Goal: Information Seeking & Learning: Learn about a topic

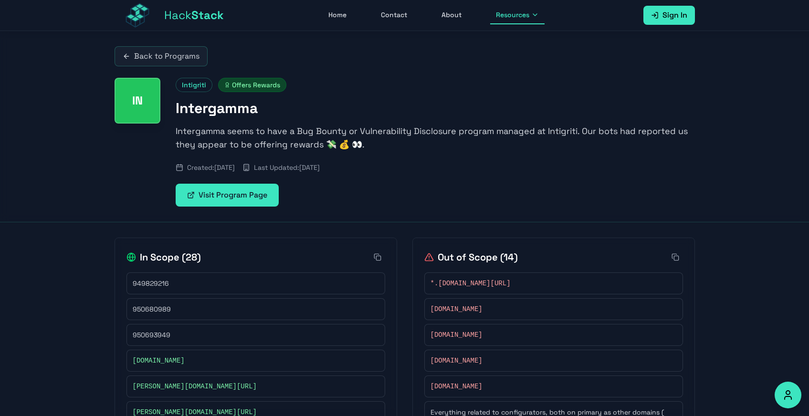
scroll to position [286, 0]
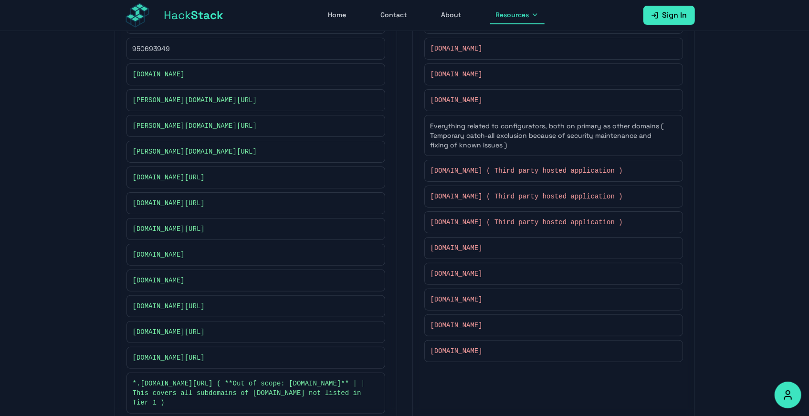
drag, startPoint x: 107, startPoint y: 87, endPoint x: 242, endPoint y: 264, distance: 222.3
click at [258, 281] on div "In Scope [PHONE_NUMBER] 950680989 950693949 [DOMAIN_NAME] [PERSON_NAME][DOMAIN_…" at bounding box center [404, 367] width 611 height 862
click at [81, 214] on div "Back to Programs IN Intigriti Offers Rewards Intergamma Intergamma seems to hav…" at bounding box center [404, 271] width 809 height 1053
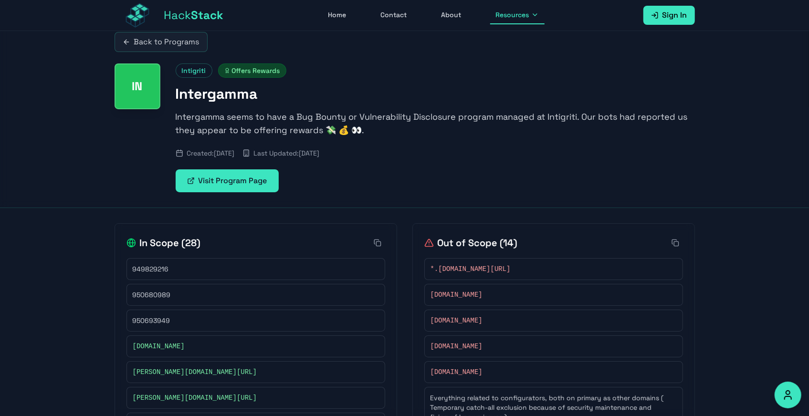
scroll to position [0, 0]
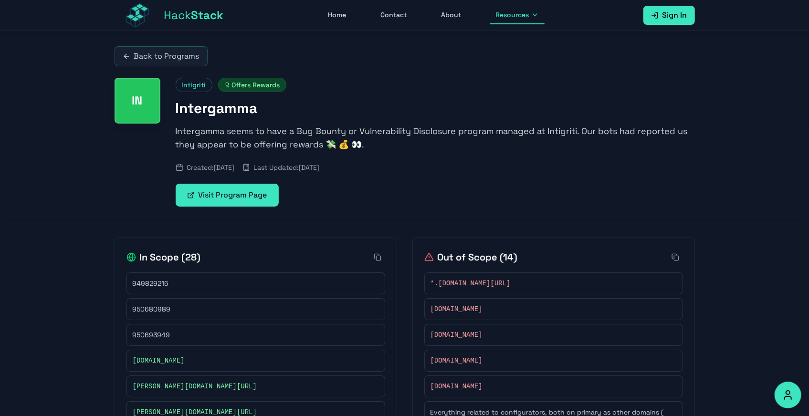
drag, startPoint x: 119, startPoint y: 209, endPoint x: 258, endPoint y: 348, distance: 196.4
click at [259, 350] on div "[DOMAIN_NAME]" at bounding box center [255, 361] width 259 height 22
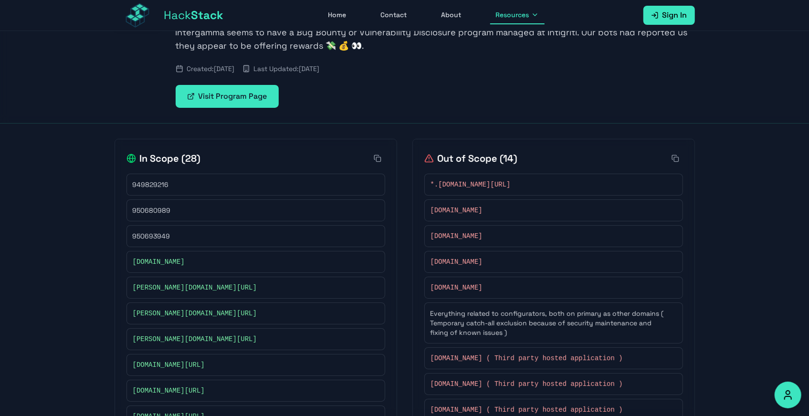
scroll to position [143, 0]
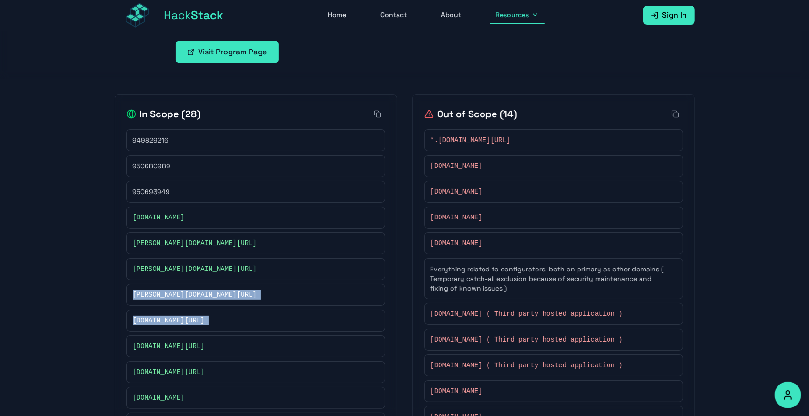
drag, startPoint x: 172, startPoint y: 302, endPoint x: 285, endPoint y: 327, distance: 116.4
click at [285, 327] on div "Back to Programs IN Intigriti Offers Rewards Intergamma Intergamma seems to hav…" at bounding box center [404, 414] width 809 height 1053
click at [68, 305] on div "Back to Programs IN Intigriti Offers Rewards Intergamma Intergamma seems to hav…" at bounding box center [404, 414] width 809 height 1053
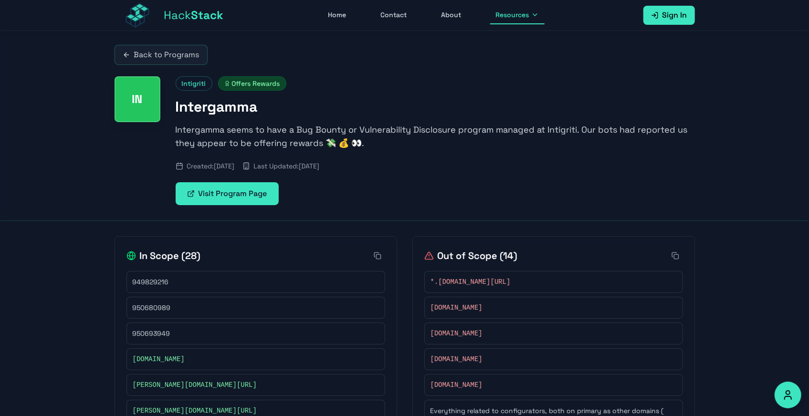
scroll to position [0, 0]
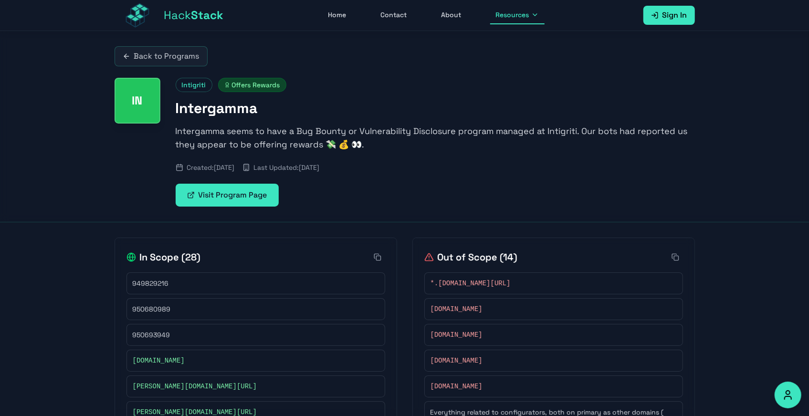
drag, startPoint x: 416, startPoint y: 230, endPoint x: 513, endPoint y: 371, distance: 171.3
click at [533, 206] on div "Back to Programs IN Intigriti Offers Rewards Intergamma Intergamma seems to hav…" at bounding box center [404, 126] width 611 height 191
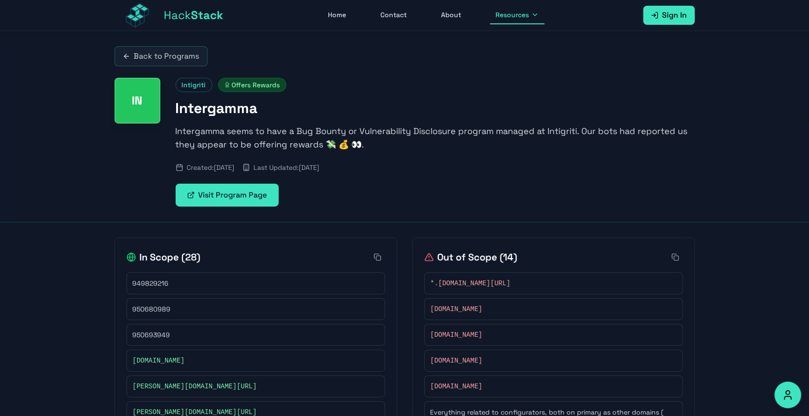
click at [252, 136] on p "Intergamma seems to have a Bug Bounty or Vulnerability Disclosure program manag…" at bounding box center [435, 138] width 519 height 27
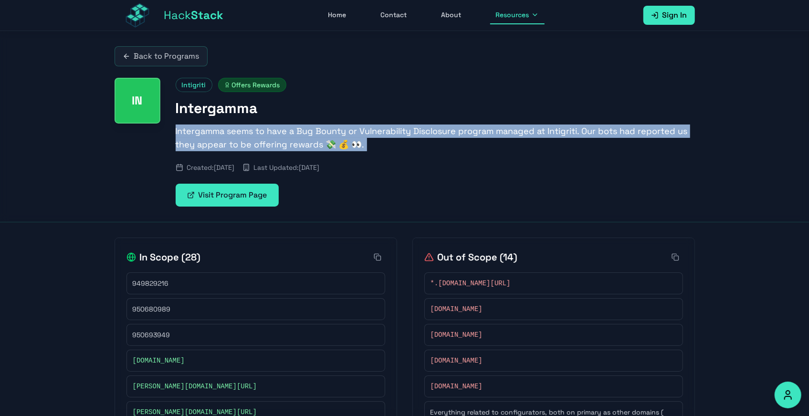
click at [252, 136] on p "Intergamma seems to have a Bug Bounty or Vulnerability Disclosure program manag…" at bounding box center [435, 138] width 519 height 27
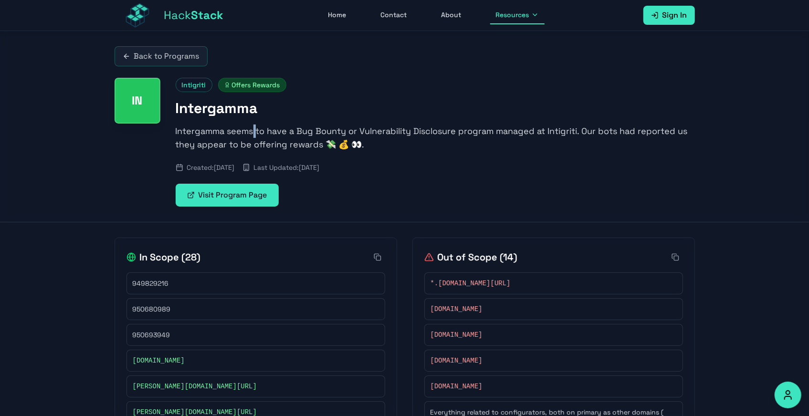
click at [252, 136] on p "Intergamma seems to have a Bug Bounty or Vulnerability Disclosure program manag…" at bounding box center [435, 138] width 519 height 27
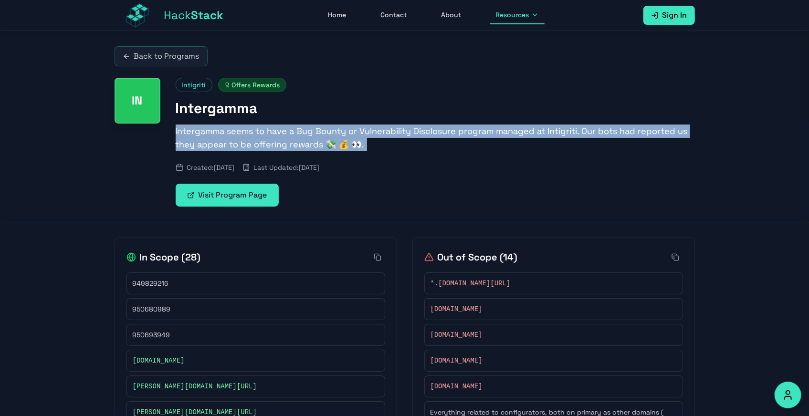
click at [252, 136] on p "Intergamma seems to have a Bug Bounty or Vulnerability Disclosure program manag…" at bounding box center [435, 138] width 519 height 27
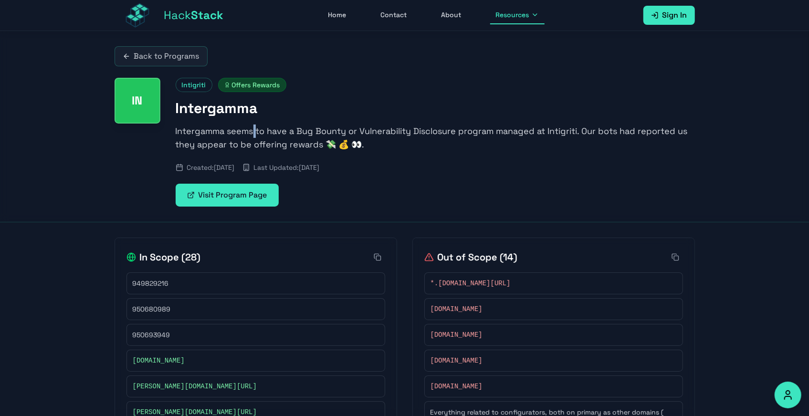
click at [252, 136] on p "Intergamma seems to have a Bug Bounty or Vulnerability Disclosure program manag…" at bounding box center [435, 138] width 519 height 27
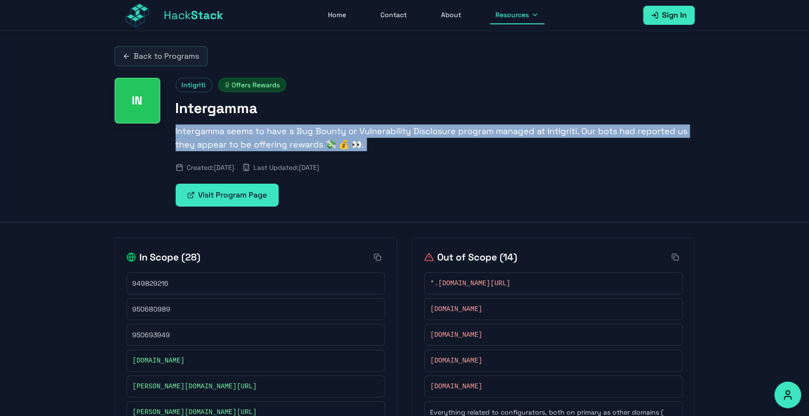
click at [252, 136] on p "Intergamma seems to have a Bug Bounty or Vulnerability Disclosure program manag…" at bounding box center [435, 138] width 519 height 27
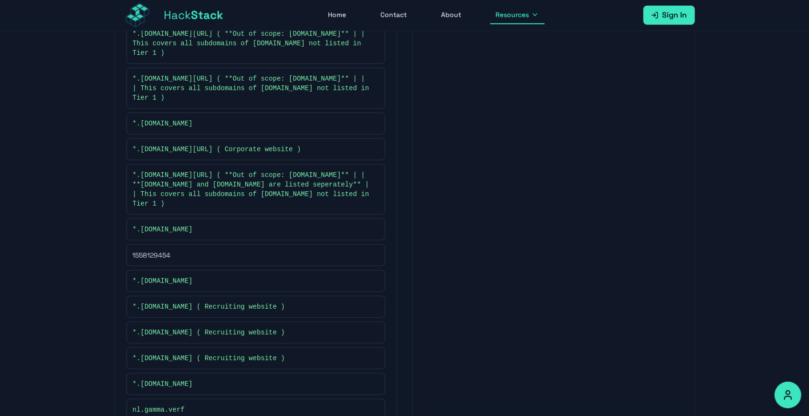
scroll to position [638, 0]
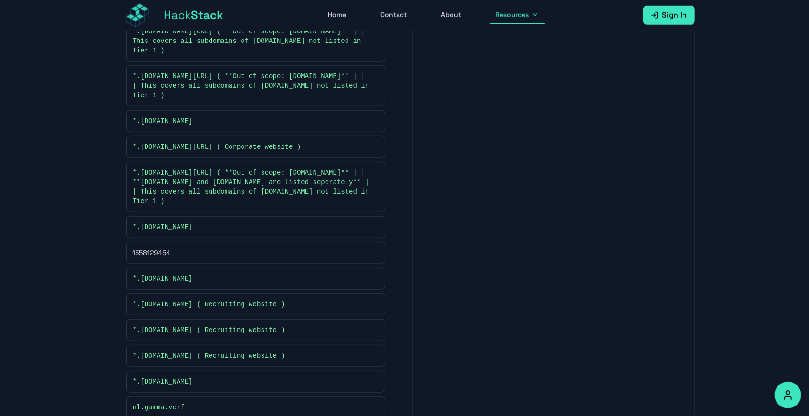
drag, startPoint x: 448, startPoint y: 324, endPoint x: 509, endPoint y: 210, distance: 129.6
click at [509, 210] on div "Out of Scope ( 14 ) *.[DOMAIN_NAME][URL] [DOMAIN_NAME] [DOMAIN_NAME] [DOMAIN_NA…" at bounding box center [553, 14] width 283 height 831
drag, startPoint x: 433, startPoint y: 251, endPoint x: 408, endPoint y: 365, distance: 116.0
click at [408, 365] on div "In Scope [PHONE_NUMBER] 950680989 950693949 [DOMAIN_NAME] [PERSON_NAME][DOMAIN_…" at bounding box center [405, 14] width 580 height 831
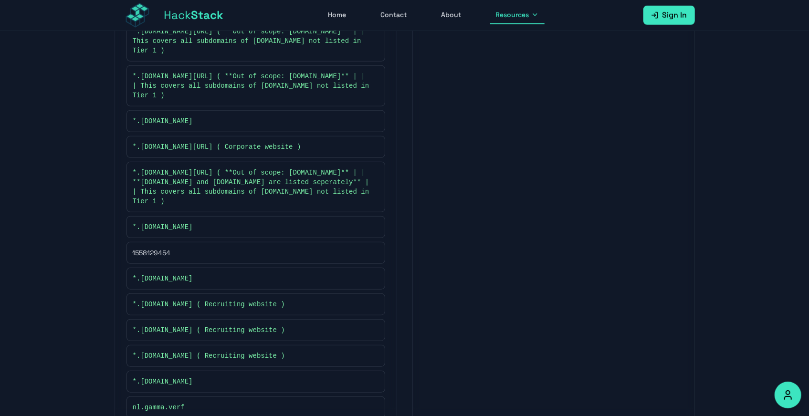
click at [407, 358] on div "In Scope [PHONE_NUMBER] 950680989 950693949 [DOMAIN_NAME] [PERSON_NAME][DOMAIN_…" at bounding box center [405, 14] width 580 height 831
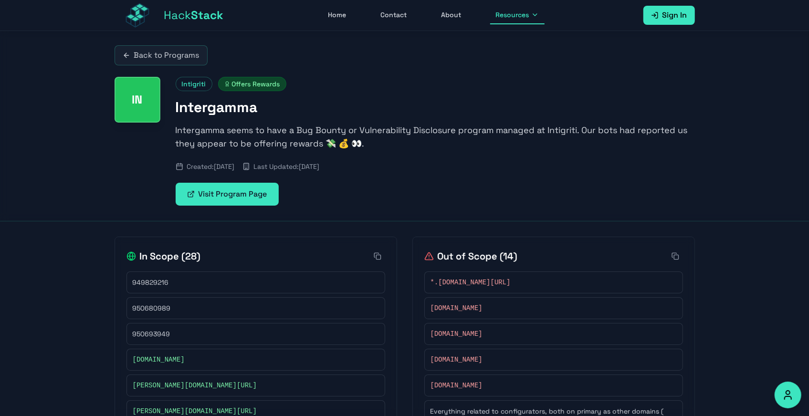
scroll to position [0, 0]
drag, startPoint x: 463, startPoint y: 163, endPoint x: 509, endPoint y: 87, distance: 88.2
click at [509, 87] on div "Intigriti Offers Rewards Intergamma Intergamma seems to have a Bug Bounty or Vu…" at bounding box center [435, 142] width 519 height 129
click at [509, 87] on div "Intigriti Offers Rewards" at bounding box center [435, 85] width 519 height 14
click at [358, 145] on p "Intergamma seems to have a Bug Bounty or Vulnerability Disclosure program manag…" at bounding box center [435, 138] width 519 height 27
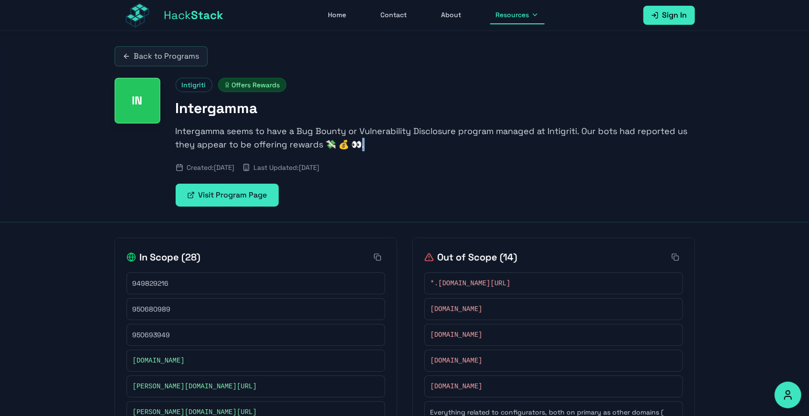
click at [358, 145] on p "Intergamma seems to have a Bug Bounty or Vulnerability Disclosure program manag…" at bounding box center [435, 138] width 519 height 27
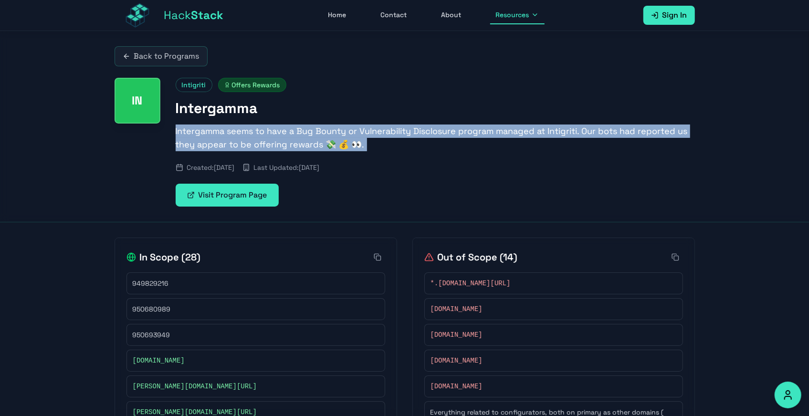
click at [358, 145] on p "Intergamma seems to have a Bug Bounty or Vulnerability Disclosure program manag…" at bounding box center [435, 138] width 519 height 27
